Goal: Task Accomplishment & Management: Use online tool/utility

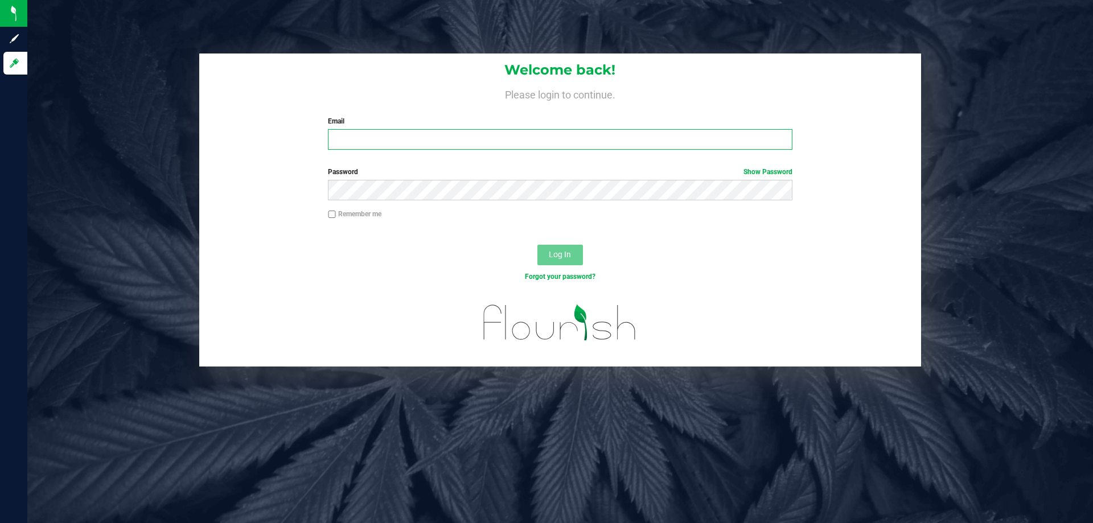
click at [368, 142] on input "Email" at bounding box center [560, 139] width 464 height 20
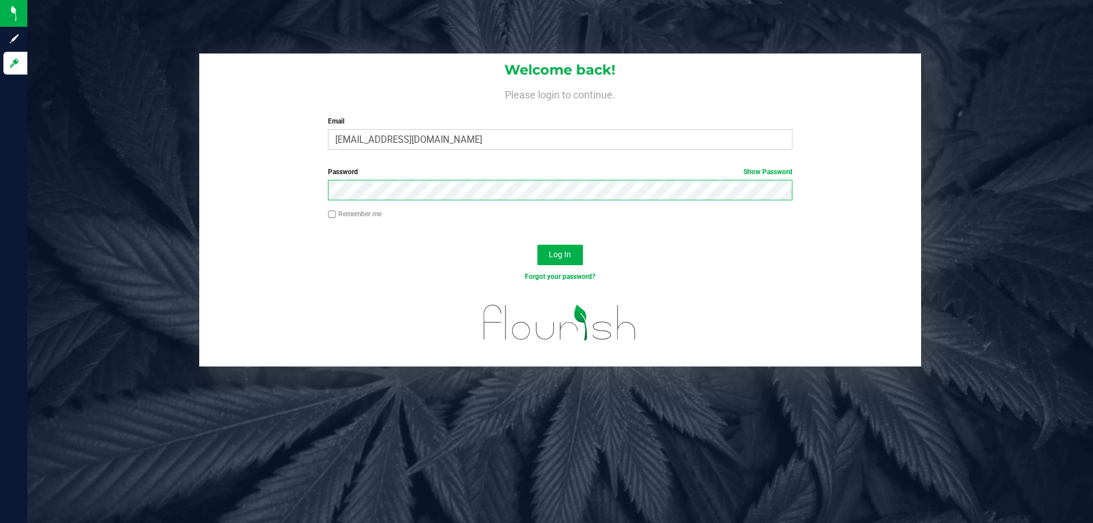
click at [537, 245] on button "Log In" at bounding box center [560, 255] width 46 height 20
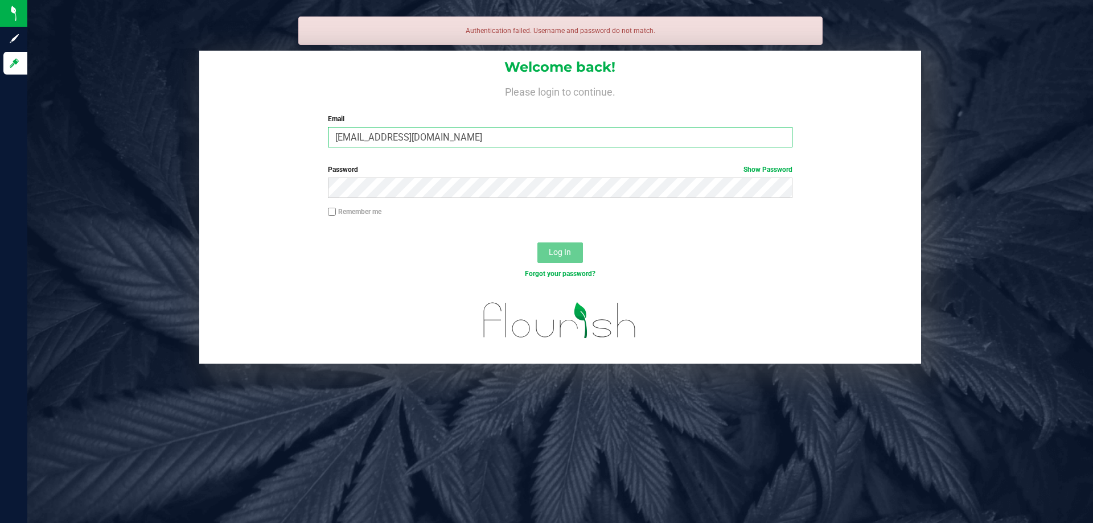
click at [414, 135] on input "cpaysen@liveparalllel.com" at bounding box center [560, 137] width 464 height 20
type input "[EMAIL_ADDRESS][DOMAIN_NAME]"
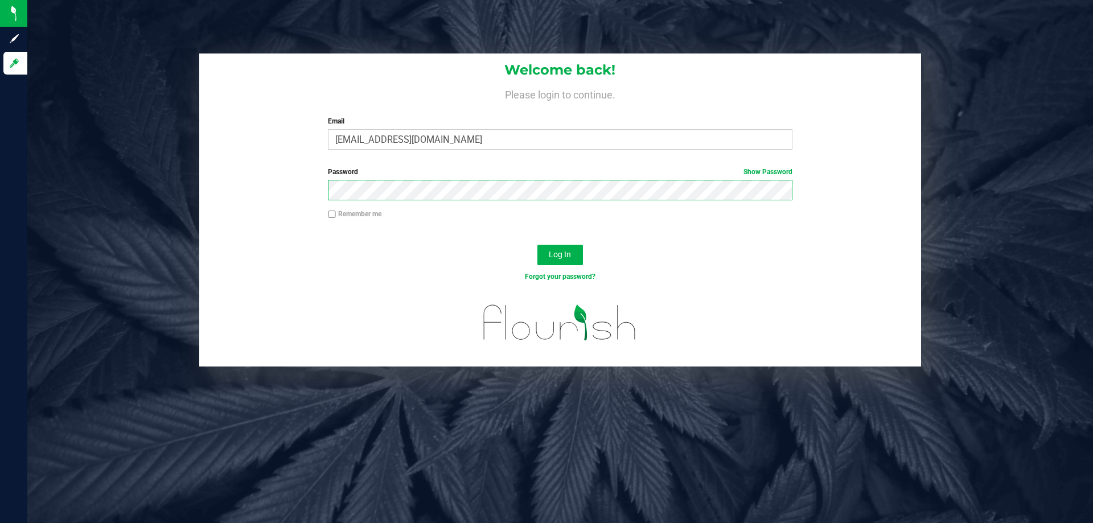
click at [537, 245] on button "Log In" at bounding box center [560, 255] width 46 height 20
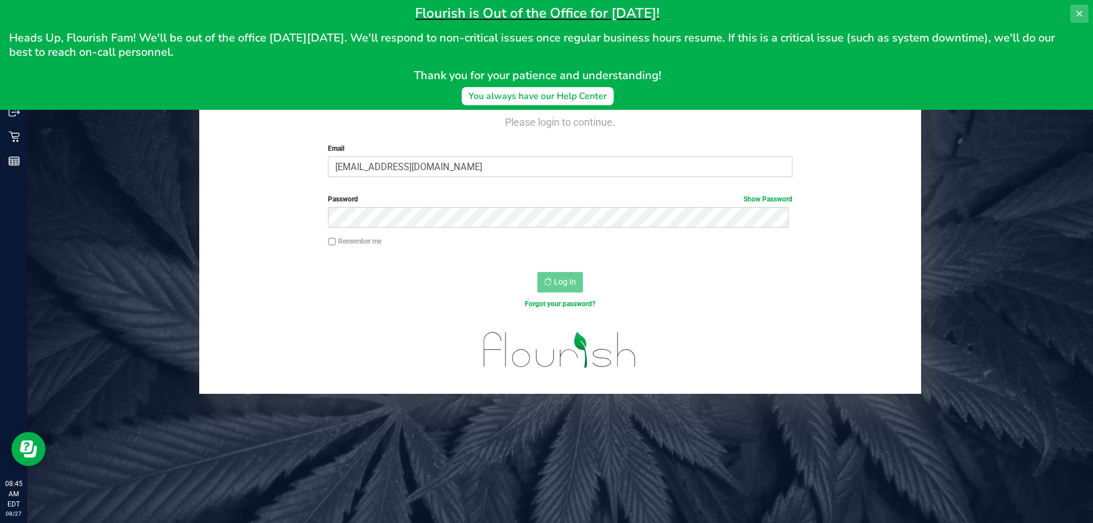
click at [1081, 17] on icon at bounding box center [1079, 13] width 9 height 9
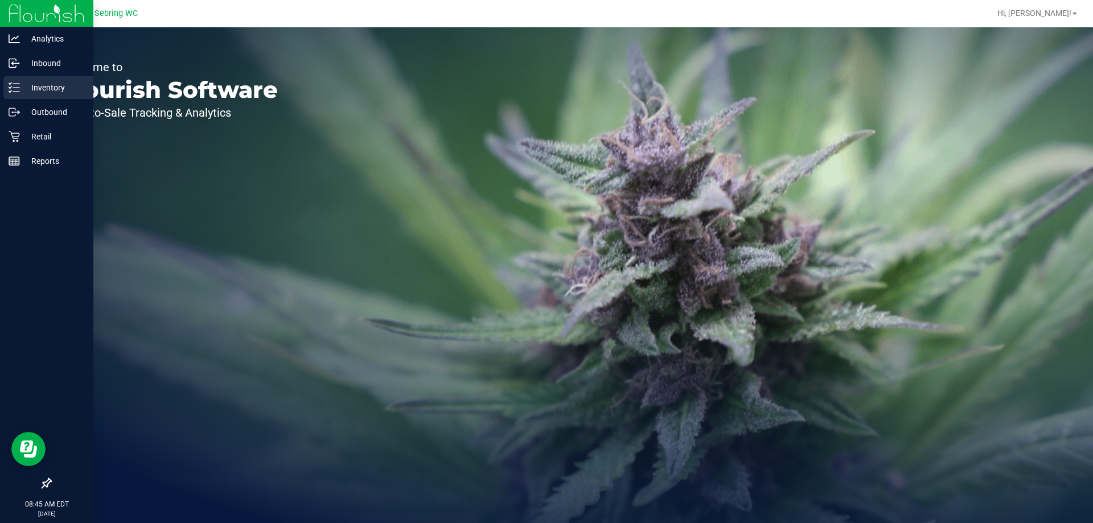
click at [38, 93] on p "Inventory" at bounding box center [54, 88] width 68 height 14
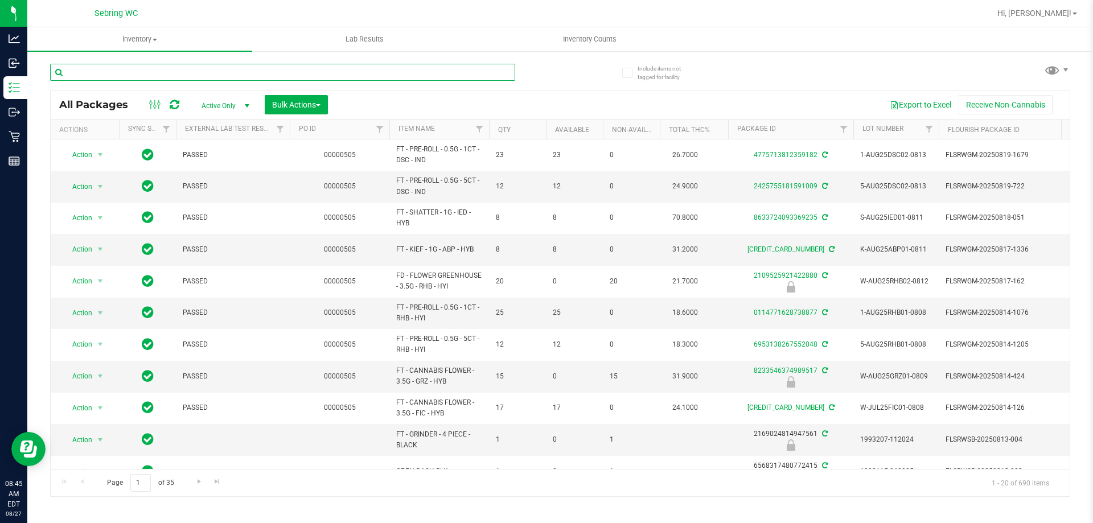
click at [116, 68] on input "text" at bounding box center [282, 72] width 465 height 17
click at [114, 64] on input "text" at bounding box center [282, 72] width 465 height 17
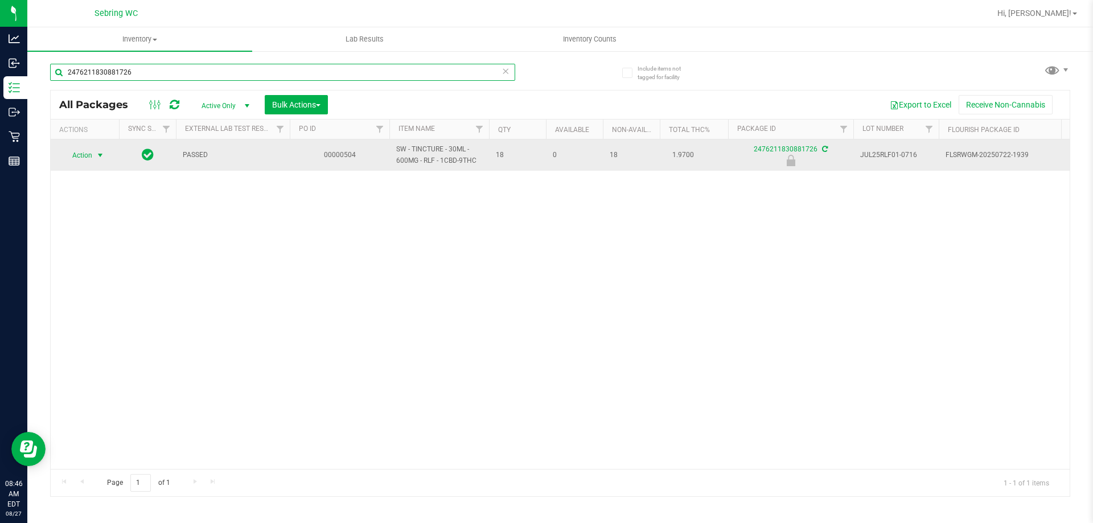
type input "2476211830881726"
click at [90, 154] on span "Action" at bounding box center [77, 155] width 31 height 16
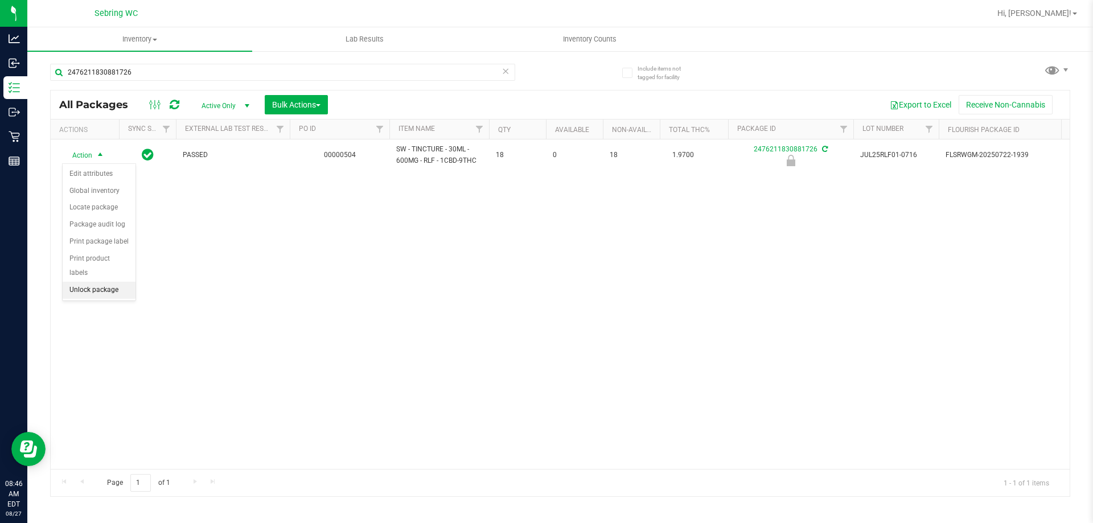
click at [71, 282] on li "Unlock package" at bounding box center [99, 290] width 73 height 17
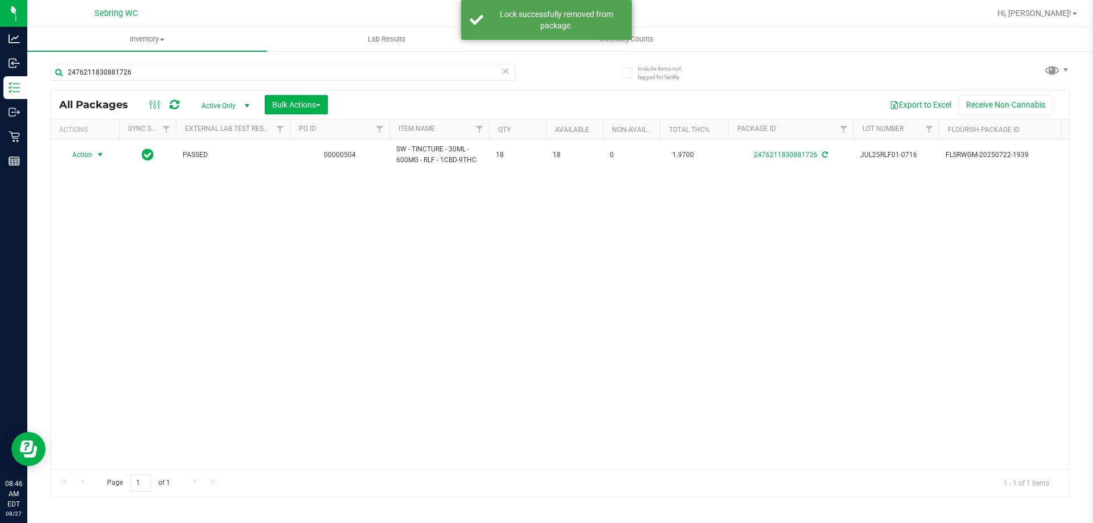
click at [81, 157] on span "Action" at bounding box center [77, 155] width 31 height 16
click at [122, 290] on li "Print package label" at bounding box center [107, 292] width 88 height 17
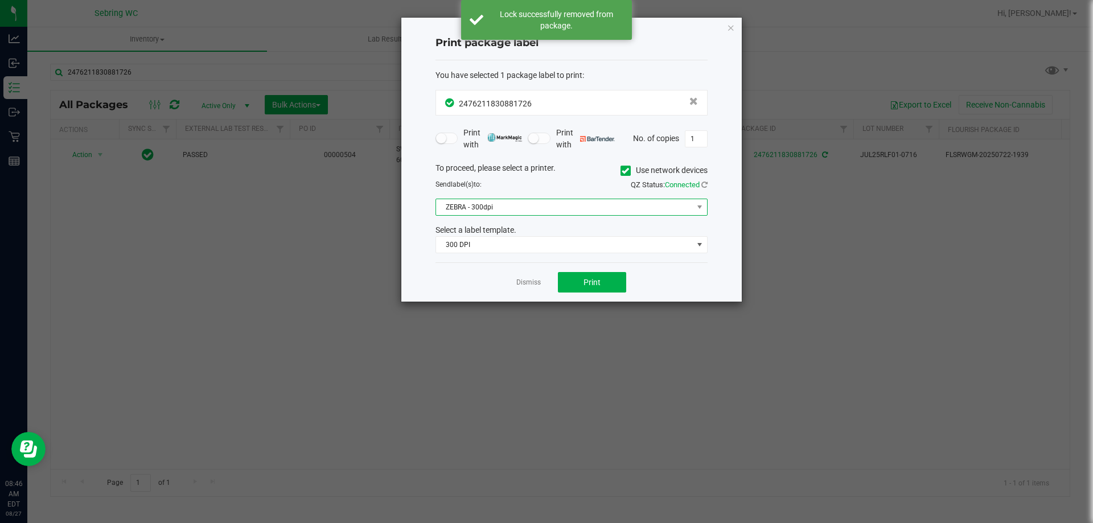
click at [478, 206] on span "ZEBRA - 300dpi" at bounding box center [564, 207] width 257 height 16
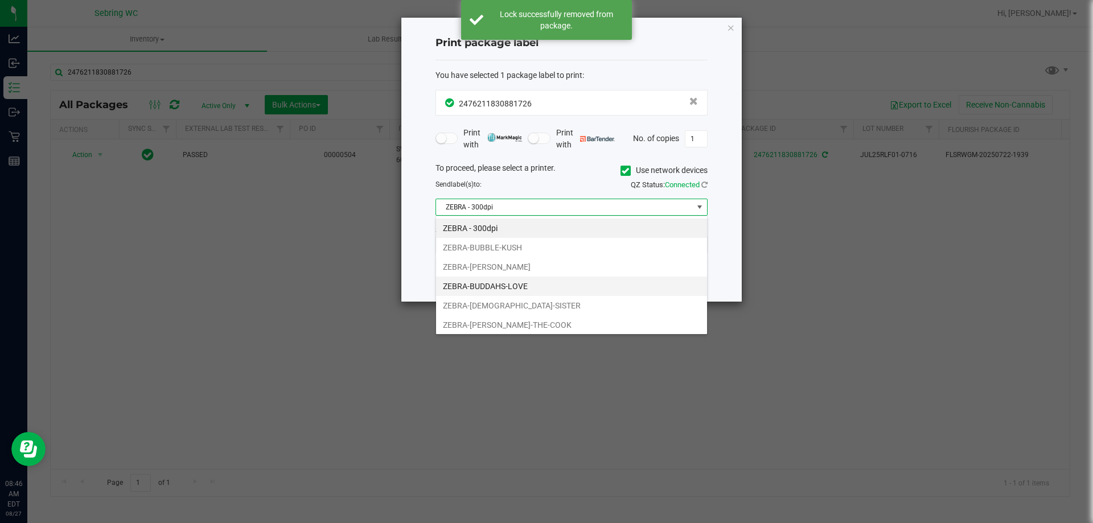
scroll to position [17, 272]
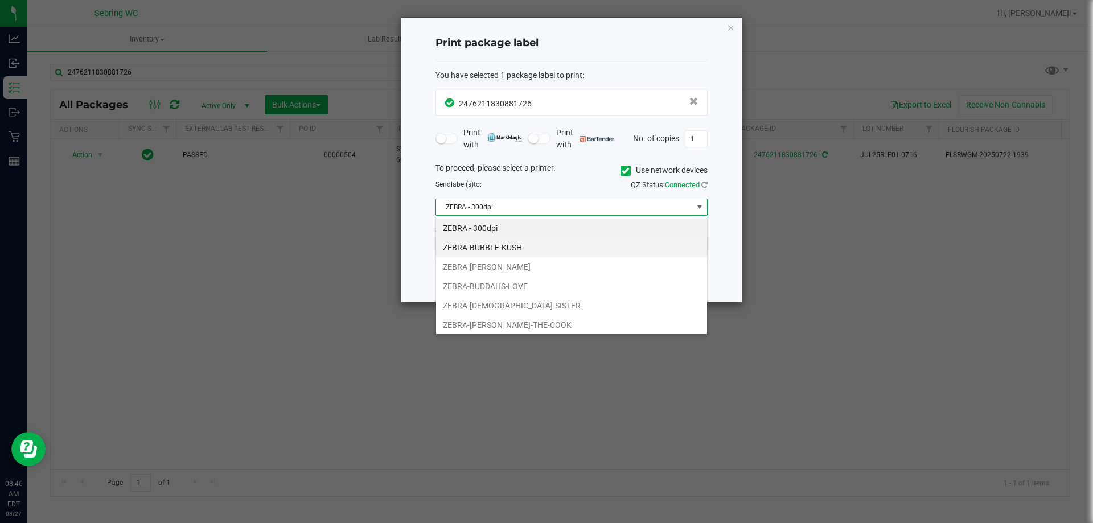
click at [476, 245] on li "ZEBRA-BUBBLE-KUSH" at bounding box center [571, 247] width 271 height 19
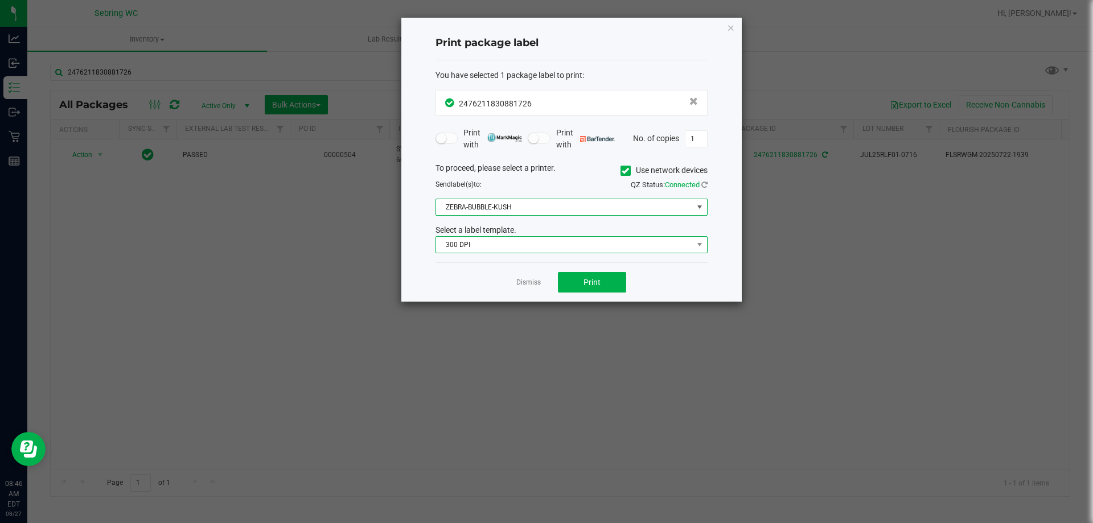
click at [483, 252] on span "300 DPI" at bounding box center [564, 245] width 257 height 16
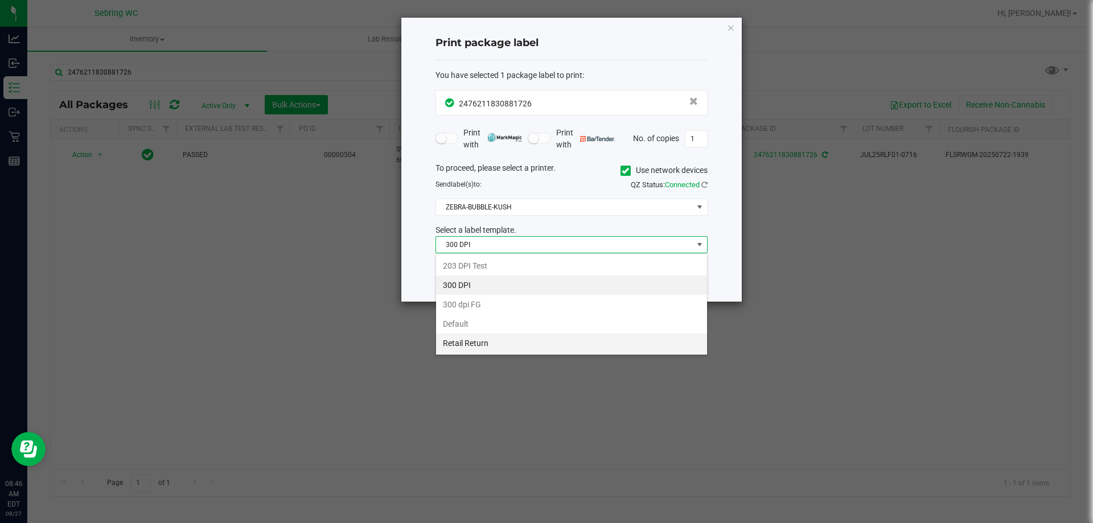
click at [495, 347] on li "Retail Return" at bounding box center [571, 343] width 271 height 19
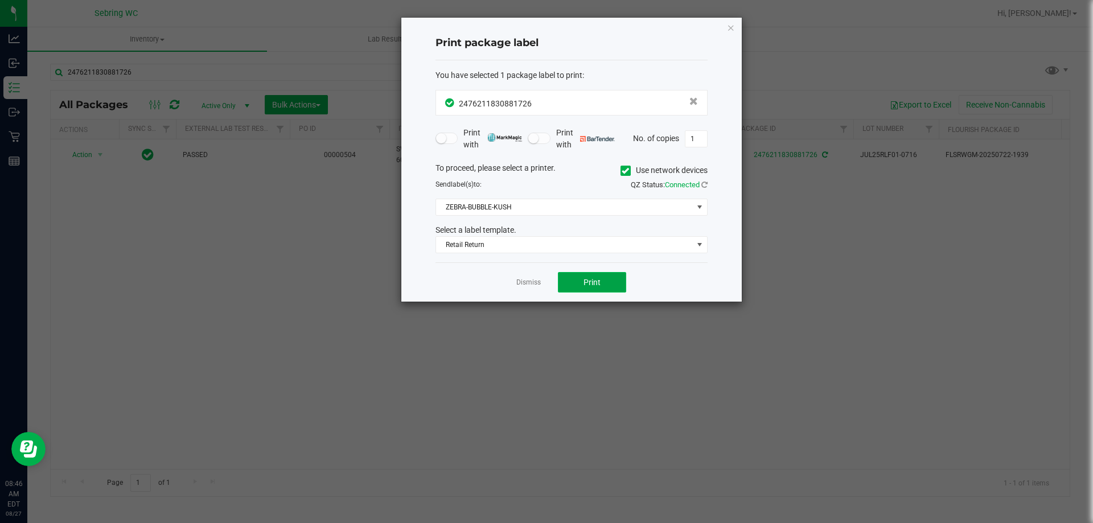
click at [590, 278] on span "Print" at bounding box center [591, 282] width 17 height 9
click at [533, 280] on link "Dismiss" at bounding box center [528, 283] width 24 height 10
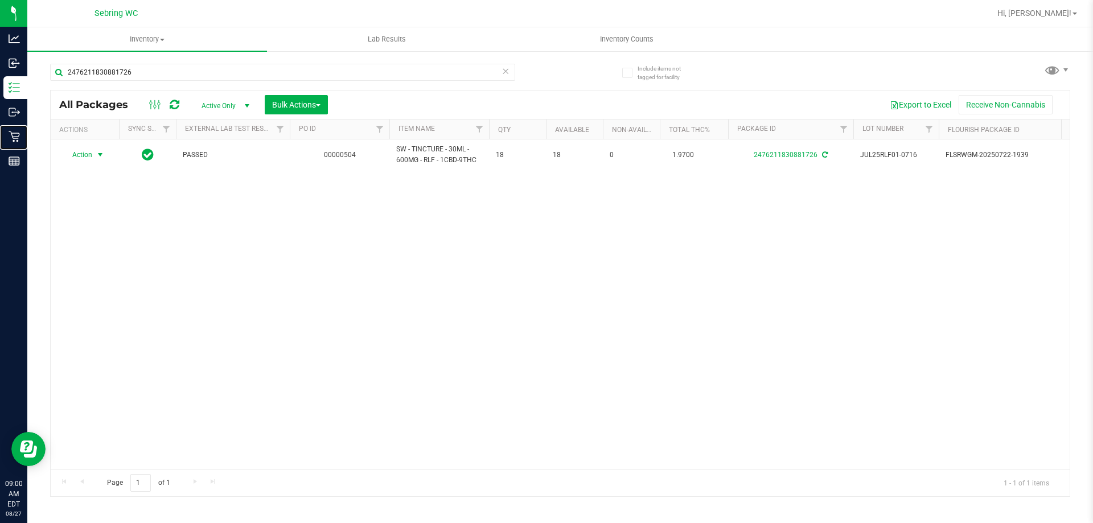
drag, startPoint x: 26, startPoint y: 137, endPoint x: 219, endPoint y: 94, distance: 198.1
click at [0, 0] on p "Retail" at bounding box center [0, 0] width 0 height 0
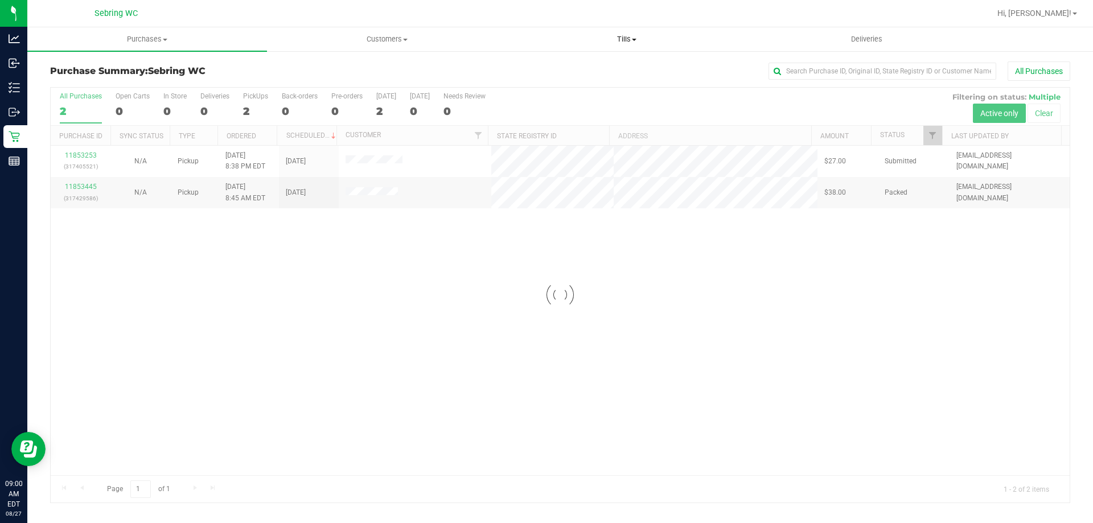
click at [619, 38] on span "Tills" at bounding box center [626, 39] width 239 height 10
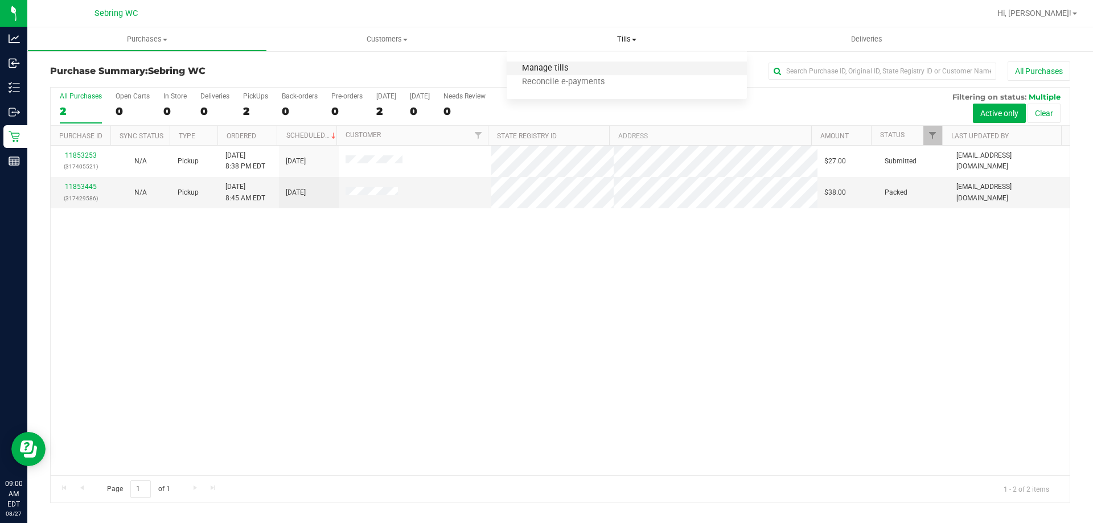
click at [558, 69] on span "Manage tills" at bounding box center [545, 69] width 77 height 10
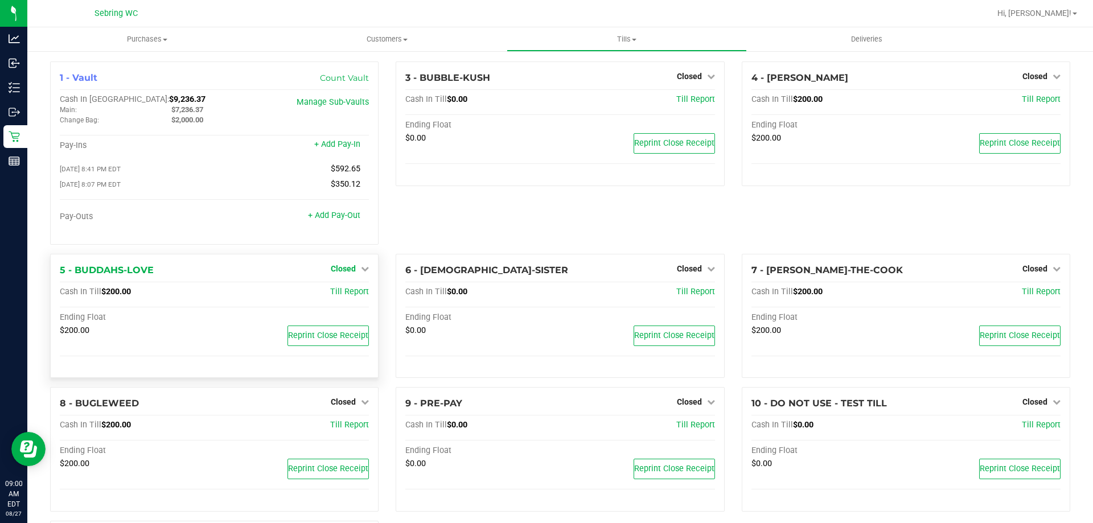
click at [345, 268] on span "Closed" at bounding box center [343, 268] width 25 height 9
click at [347, 297] on link "Open Till" at bounding box center [343, 291] width 30 height 9
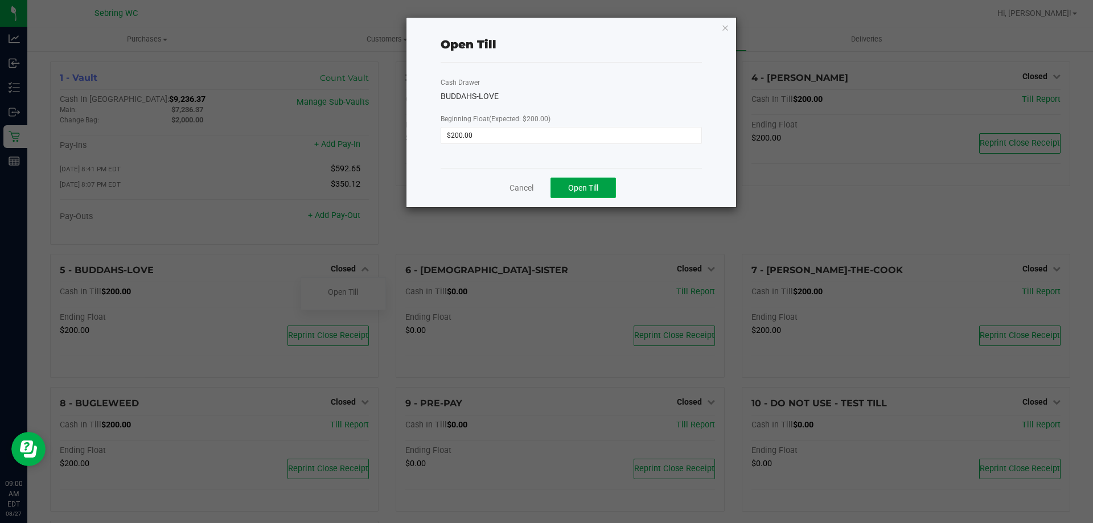
click at [574, 189] on span "Open Till" at bounding box center [583, 187] width 30 height 9
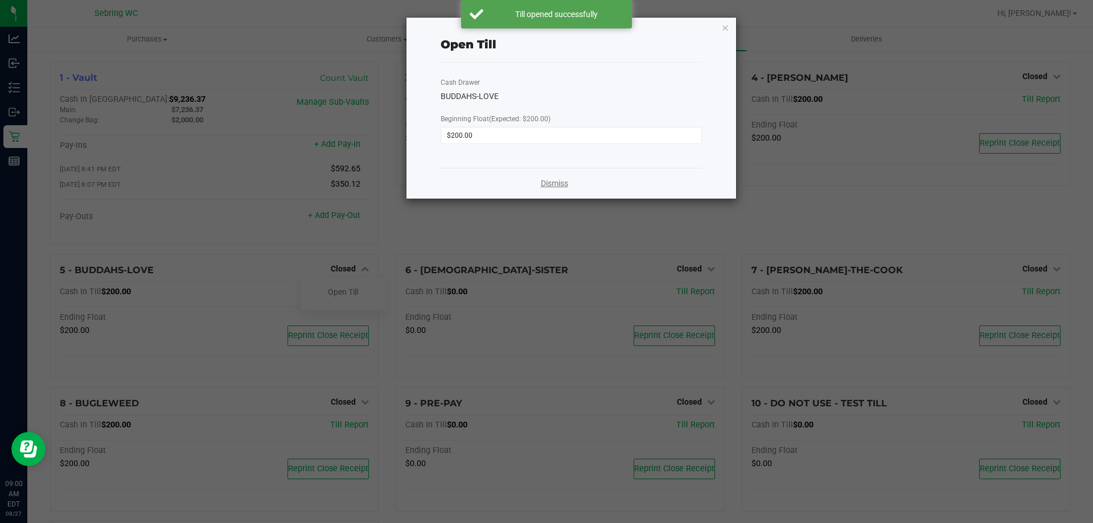
click at [549, 188] on link "Dismiss" at bounding box center [554, 184] width 27 height 12
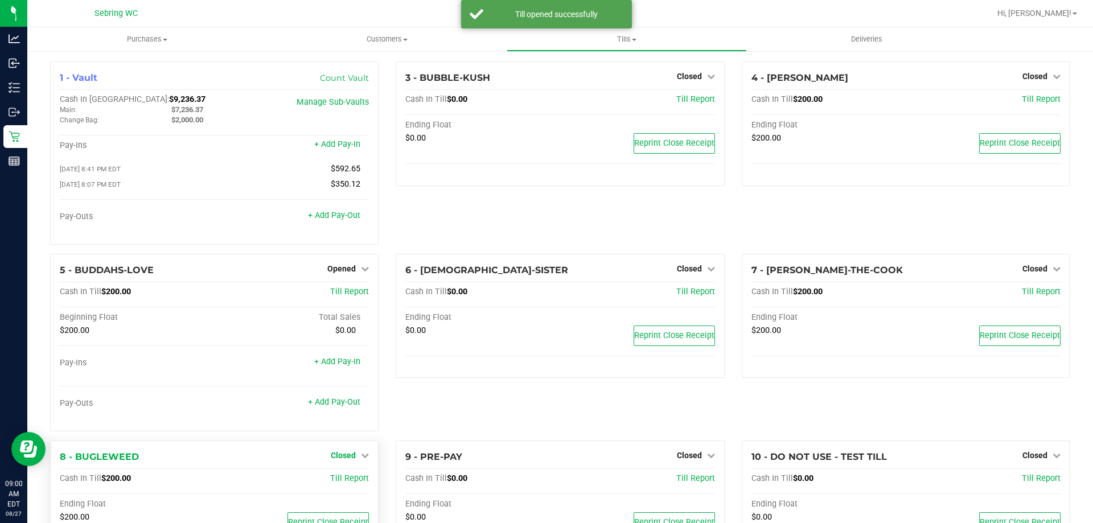
click at [344, 459] on span "Closed" at bounding box center [343, 455] width 25 height 9
click at [343, 478] on link "Open Till" at bounding box center [343, 478] width 30 height 9
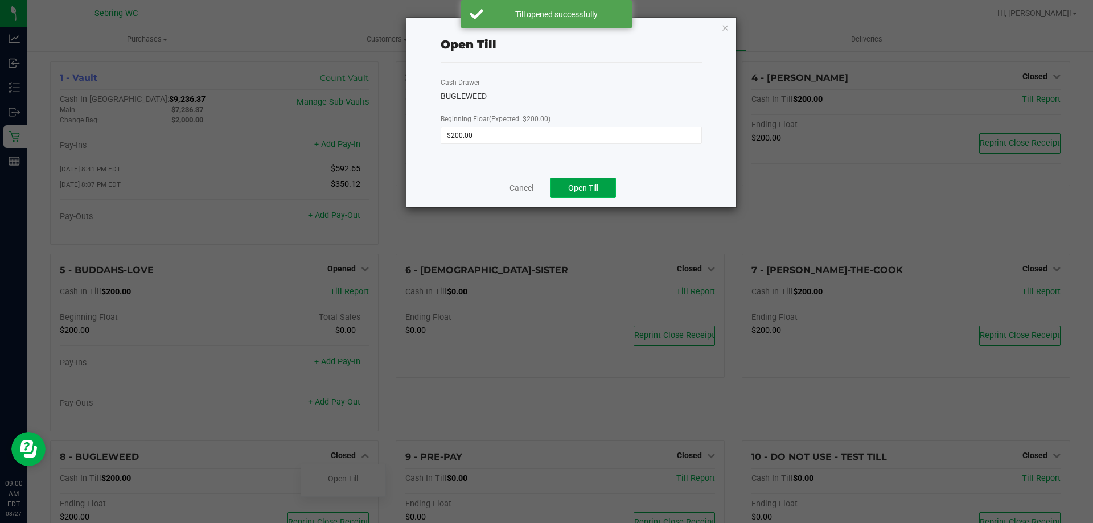
click at [593, 188] on span "Open Till" at bounding box center [583, 187] width 30 height 9
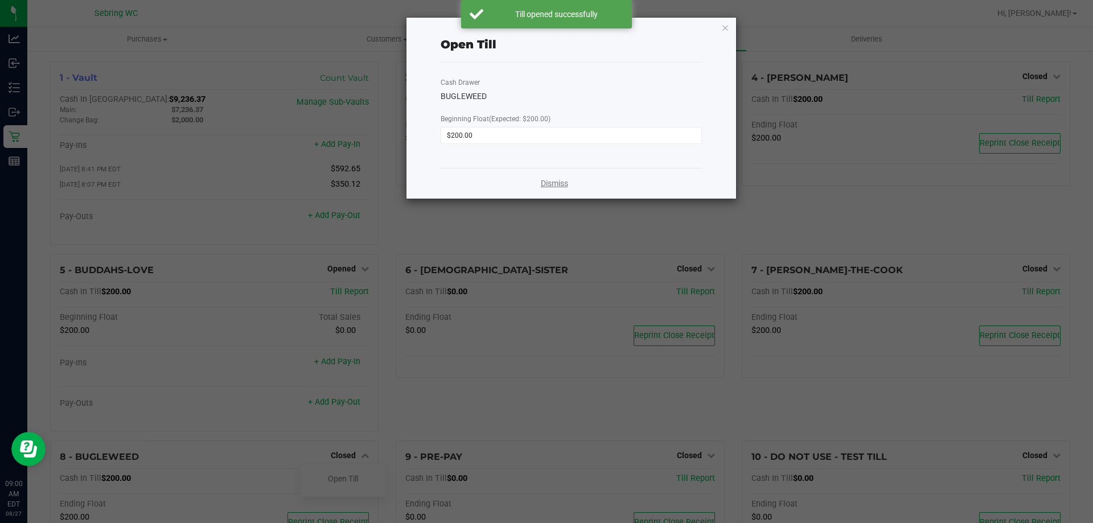
click at [560, 186] on link "Dismiss" at bounding box center [554, 184] width 27 height 12
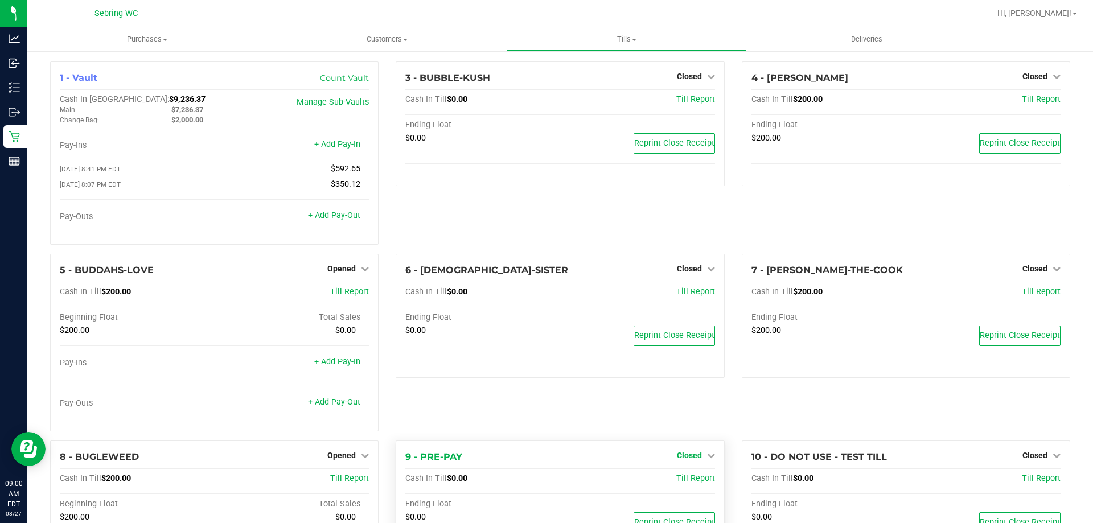
click at [688, 458] on span "Closed" at bounding box center [689, 455] width 25 height 9
click at [688, 479] on link "Open Till" at bounding box center [689, 478] width 30 height 9
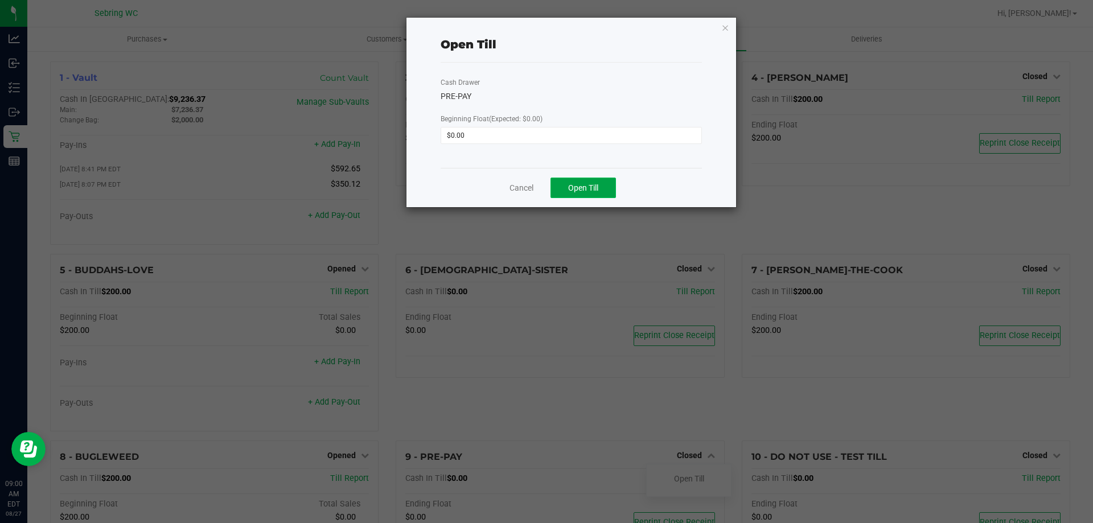
click at [601, 183] on button "Open Till" at bounding box center [582, 188] width 65 height 20
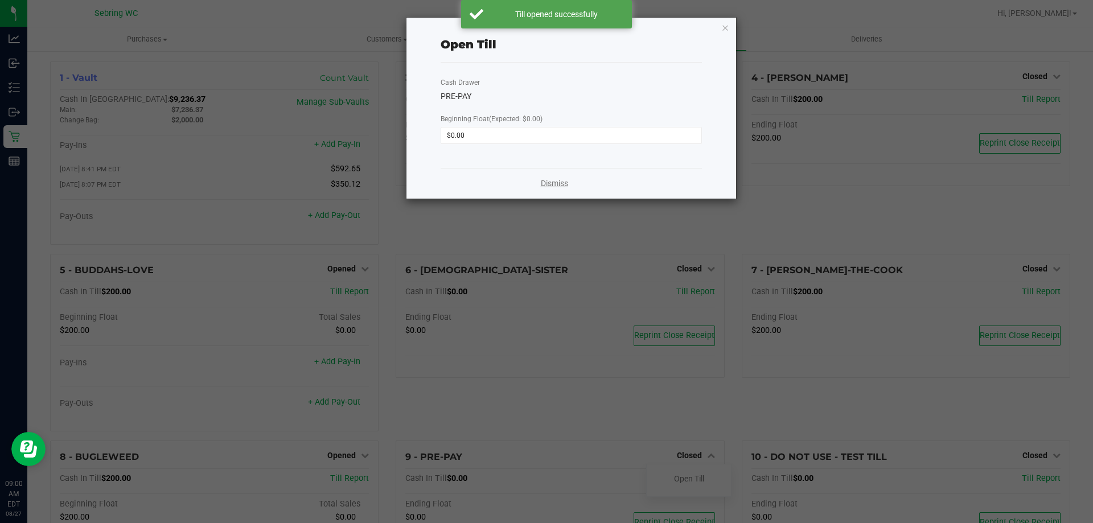
click at [556, 184] on link "Dismiss" at bounding box center [554, 184] width 27 height 12
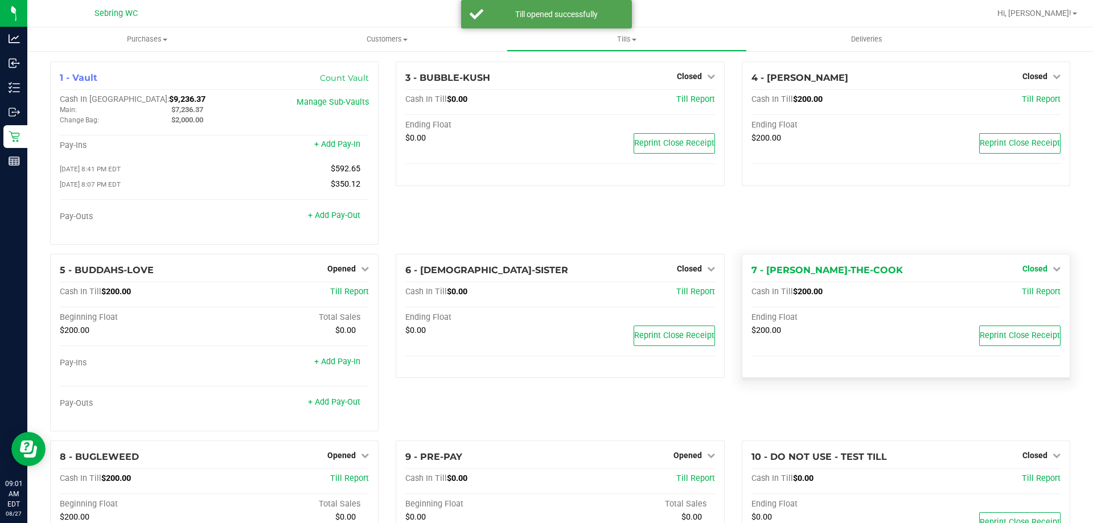
click at [1028, 269] on span "Closed" at bounding box center [1034, 268] width 25 height 9
click at [1020, 293] on link "Open Till" at bounding box center [1035, 291] width 30 height 9
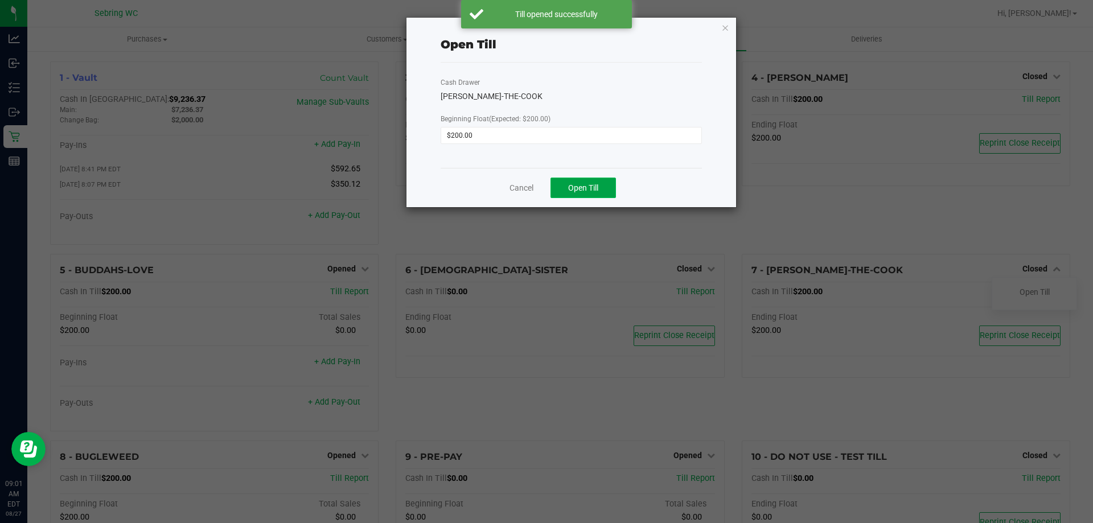
click at [597, 195] on button "Open Till" at bounding box center [582, 188] width 65 height 20
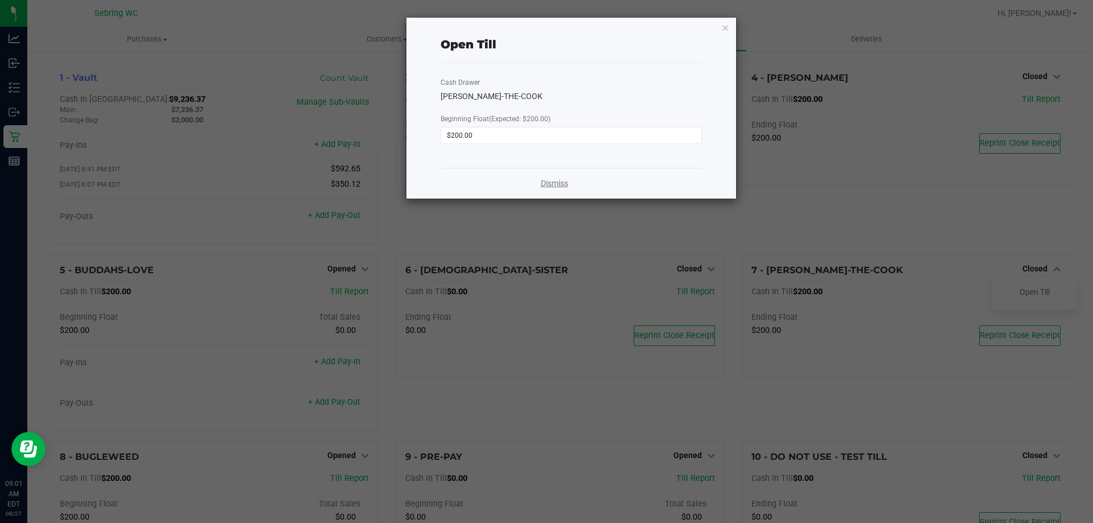
click at [562, 182] on link "Dismiss" at bounding box center [554, 184] width 27 height 12
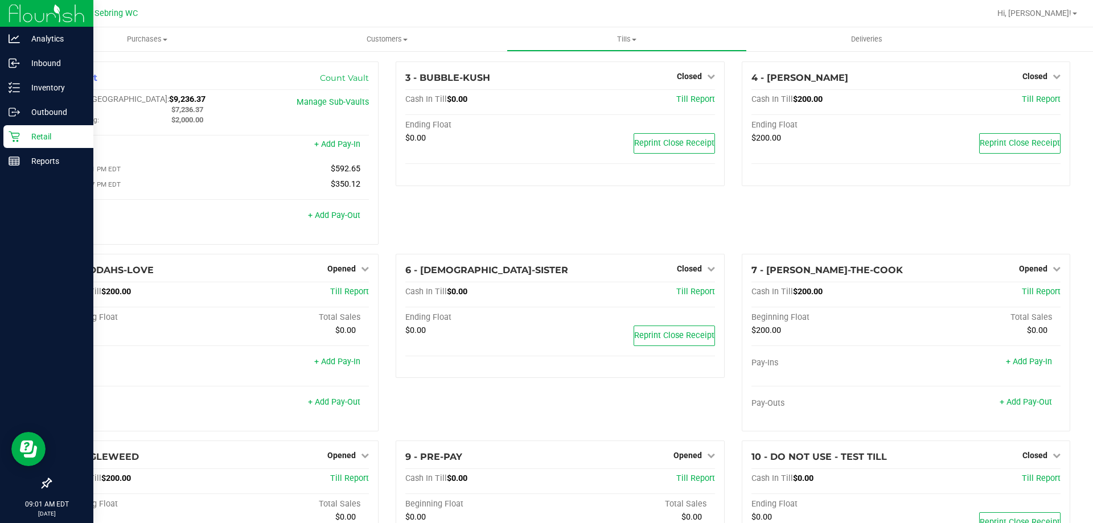
click at [7, 137] on div "Retail" at bounding box center [48, 136] width 90 height 23
